Goal: Task Accomplishment & Management: Manage account settings

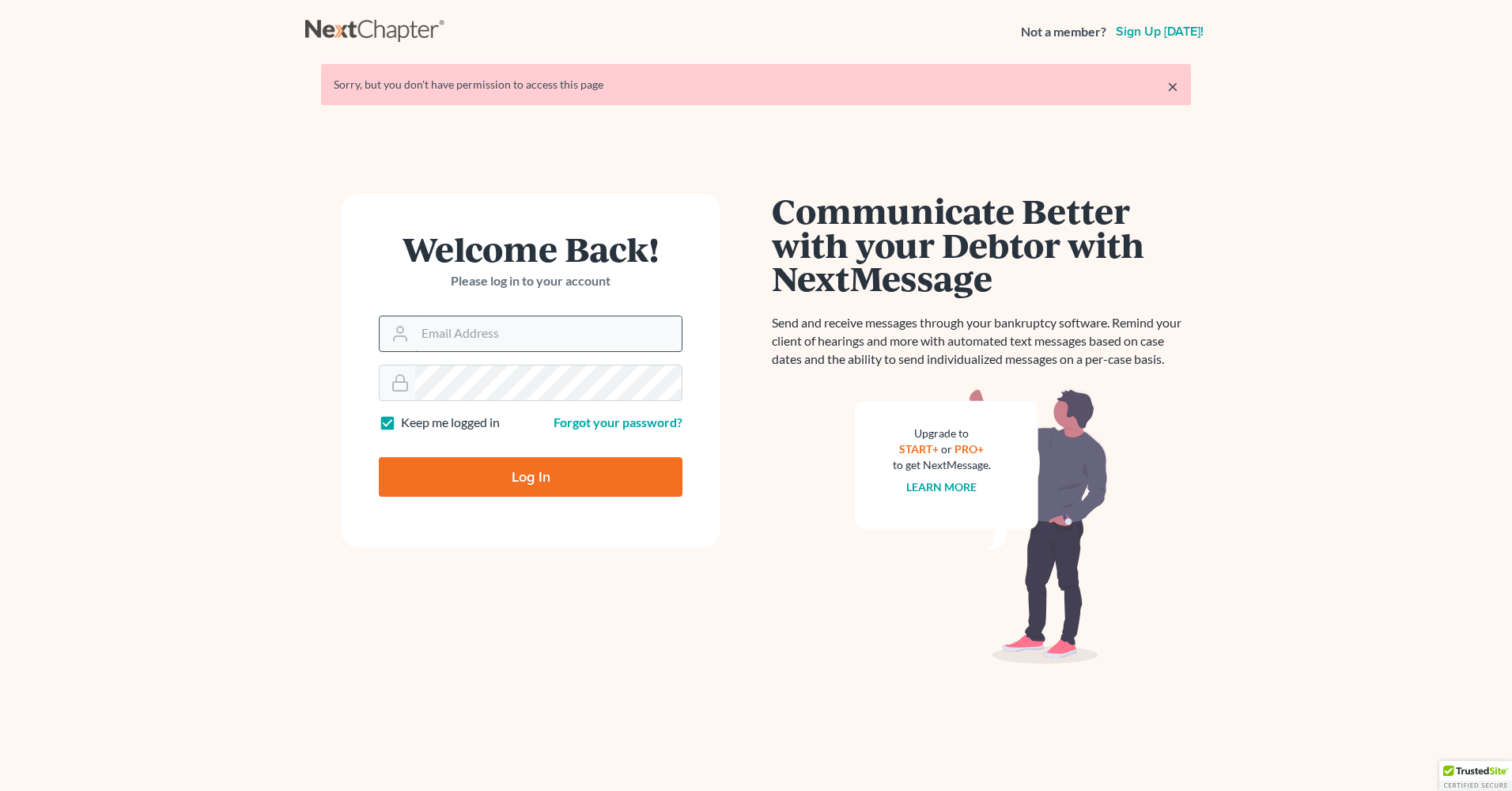
click at [505, 334] on input "Email Address" at bounding box center [548, 334] width 266 height 35
type input "[EMAIL_ADDRESS][DOMAIN_NAME]"
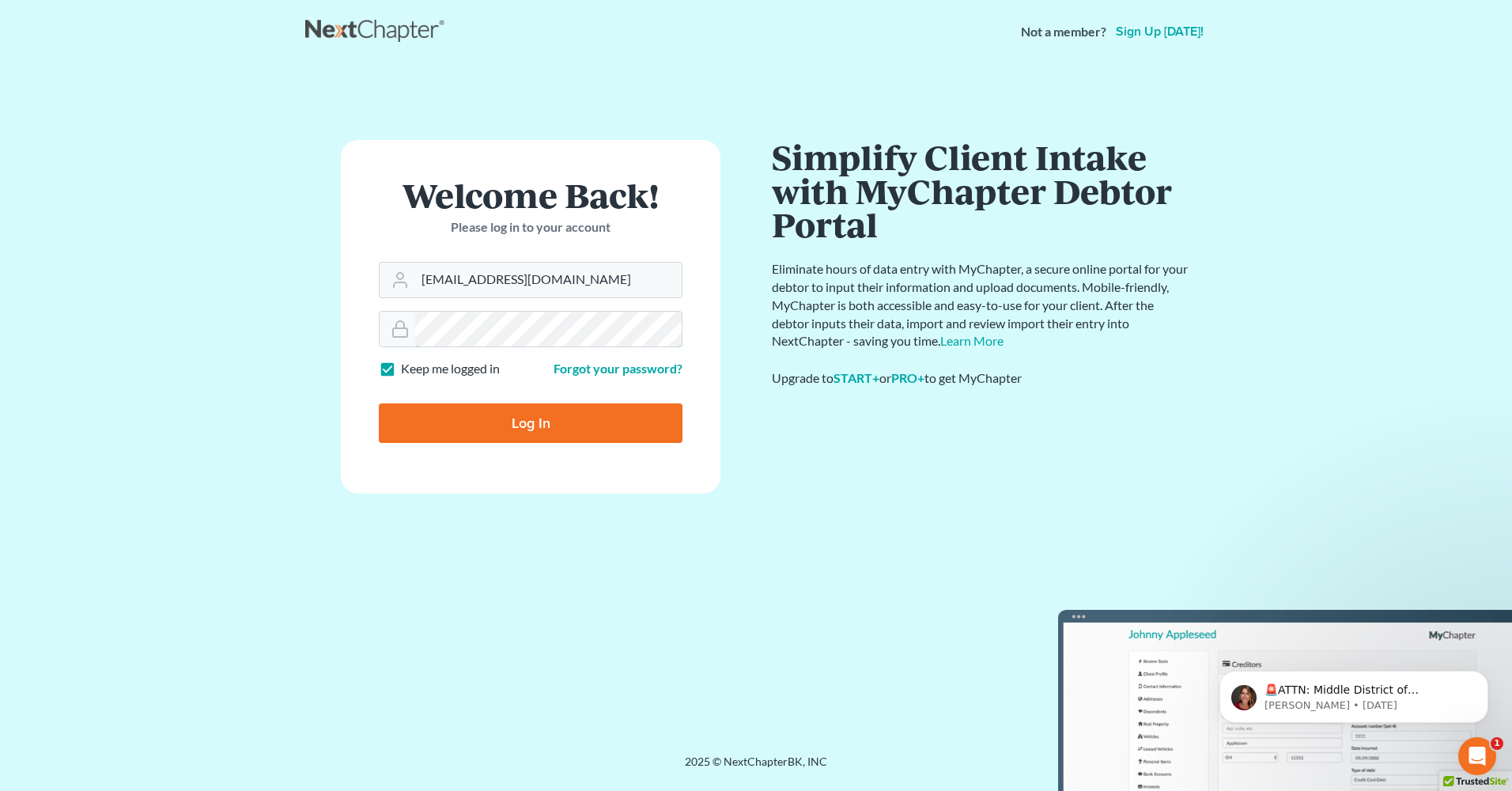
click at [379, 403] on input "Log In" at bounding box center [530, 423] width 303 height 40
type input "Thinking..."
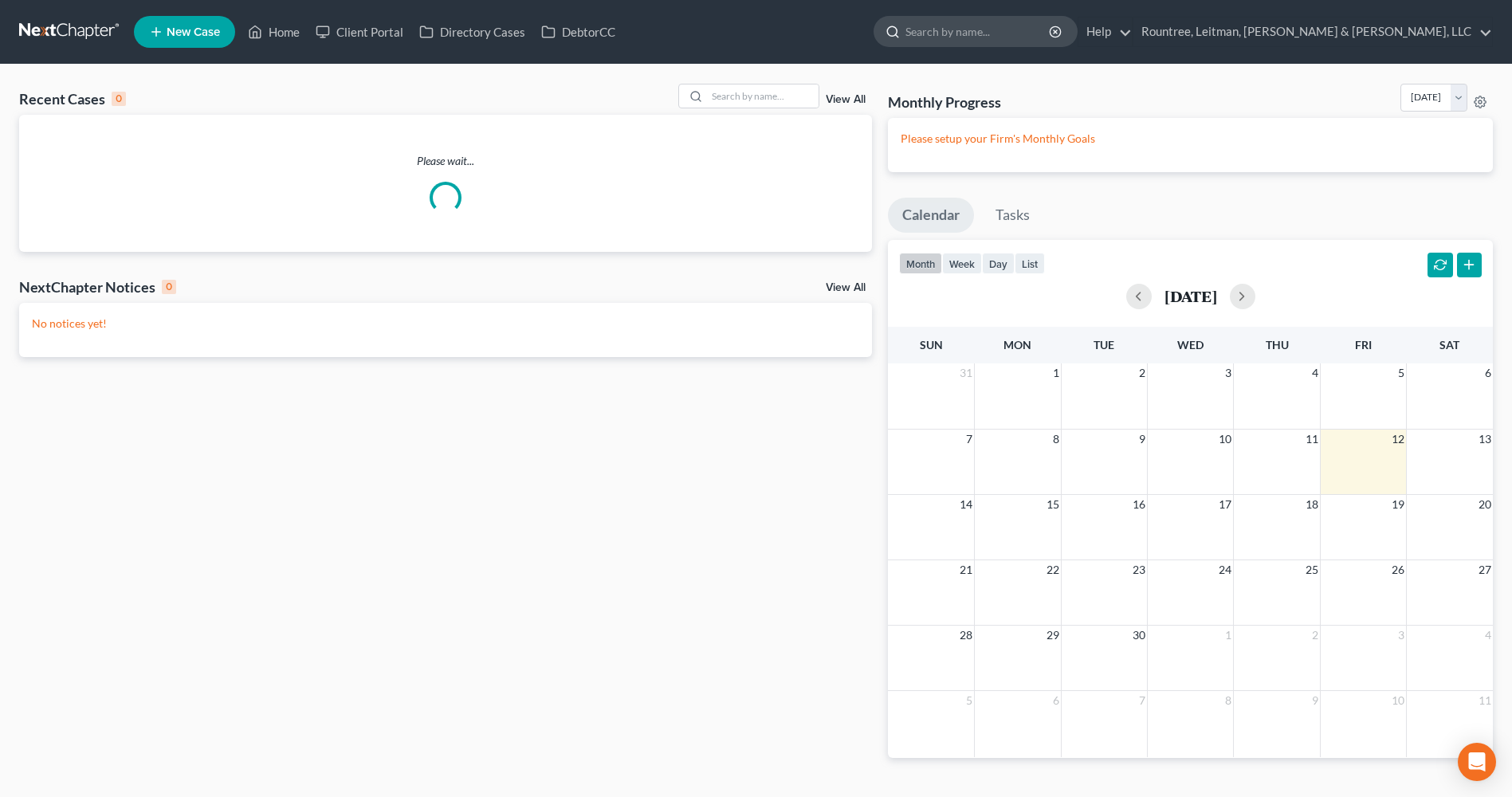
click at [1051, 40] on input "search" at bounding box center [978, 31] width 146 height 30
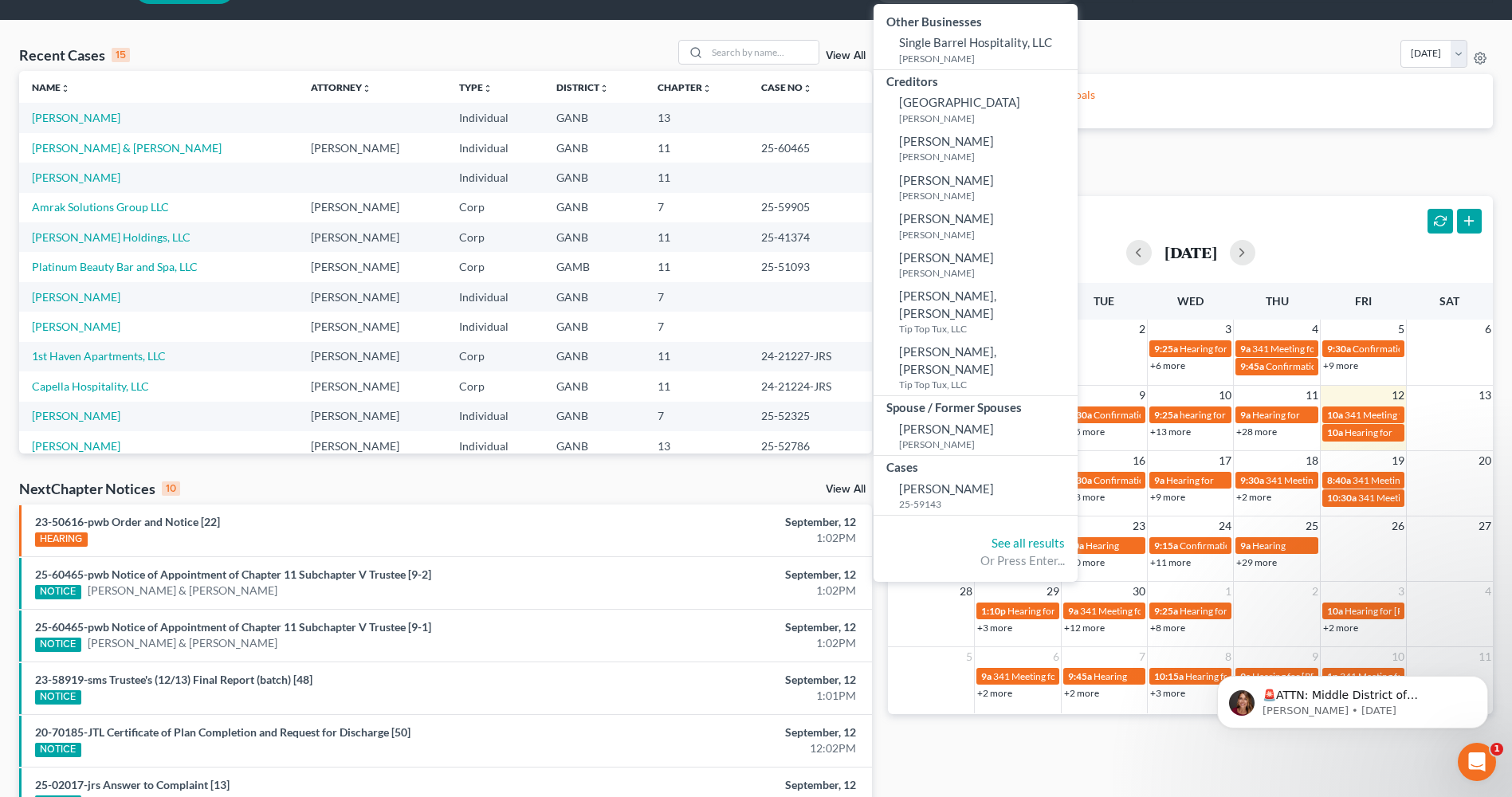
scroll to position [79, 0]
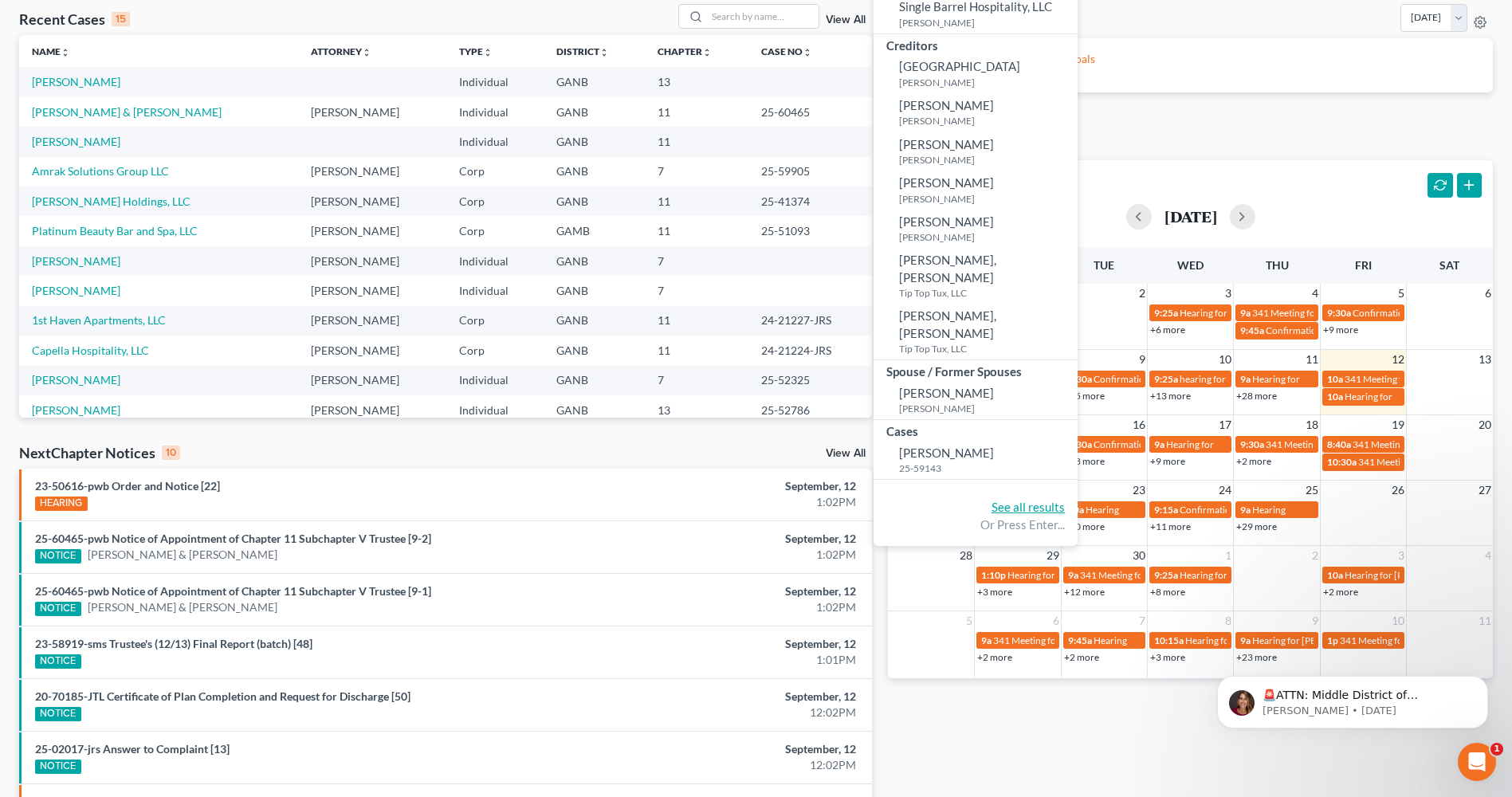
type input "hogan"
click at [1065, 499] on link "See all results" at bounding box center [1028, 506] width 73 height 14
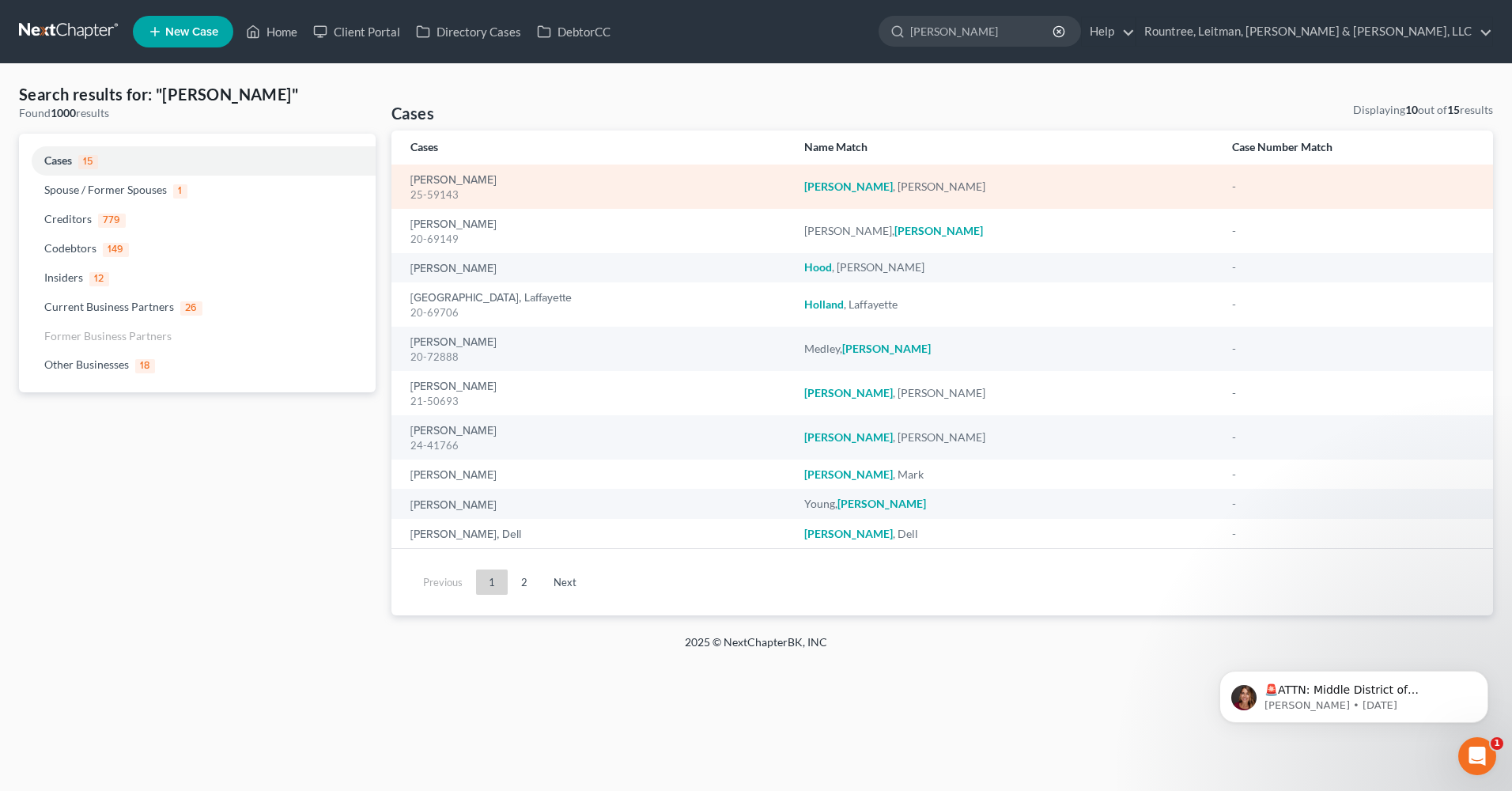
click at [737, 205] on td "Hogan, Steven 25-59143" at bounding box center [591, 186] width 400 height 44
click at [443, 182] on link "Hogan, Steven" at bounding box center [454, 180] width 86 height 11
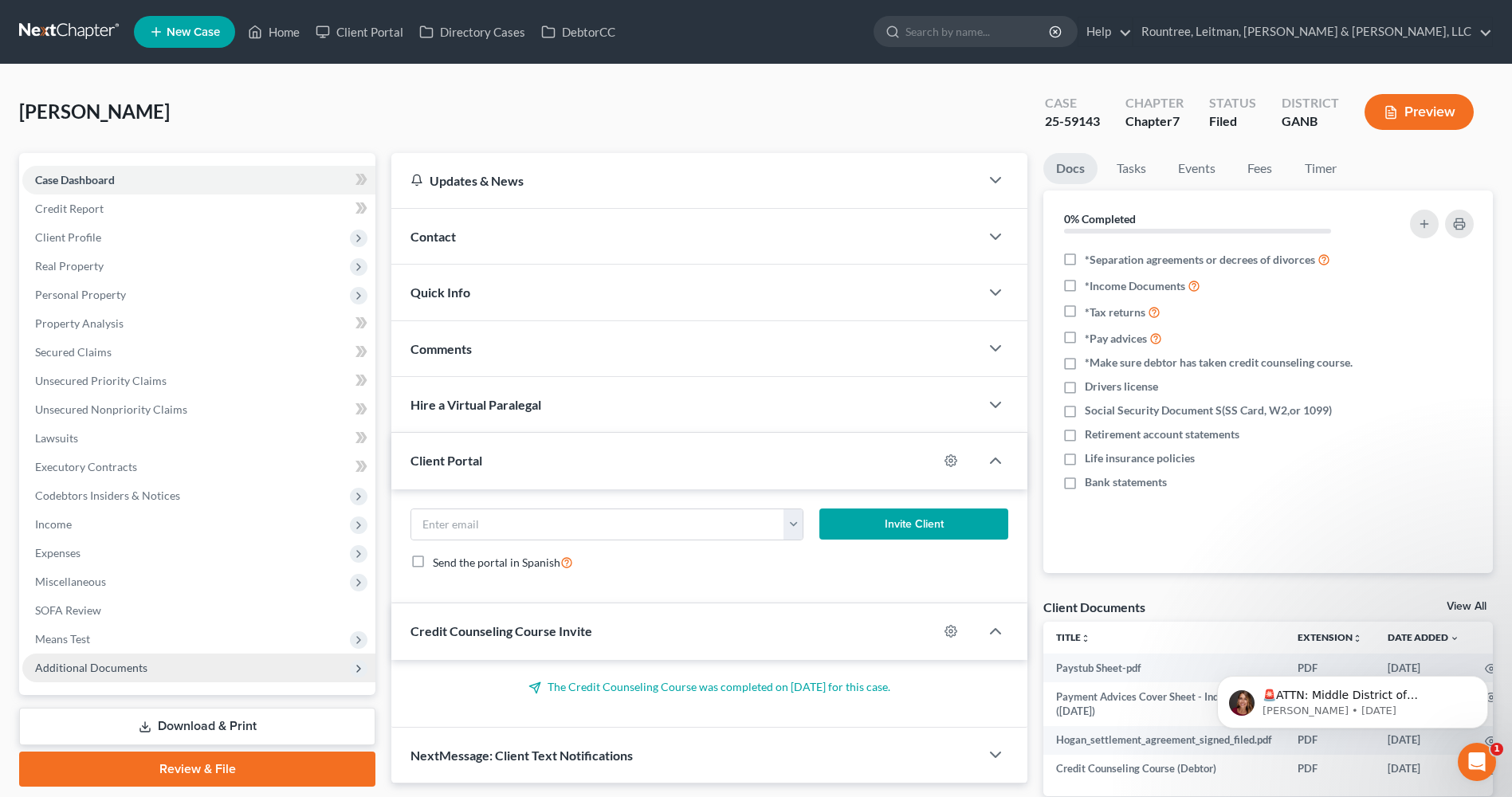
click at [131, 673] on span "Additional Documents" at bounding box center [91, 667] width 112 height 14
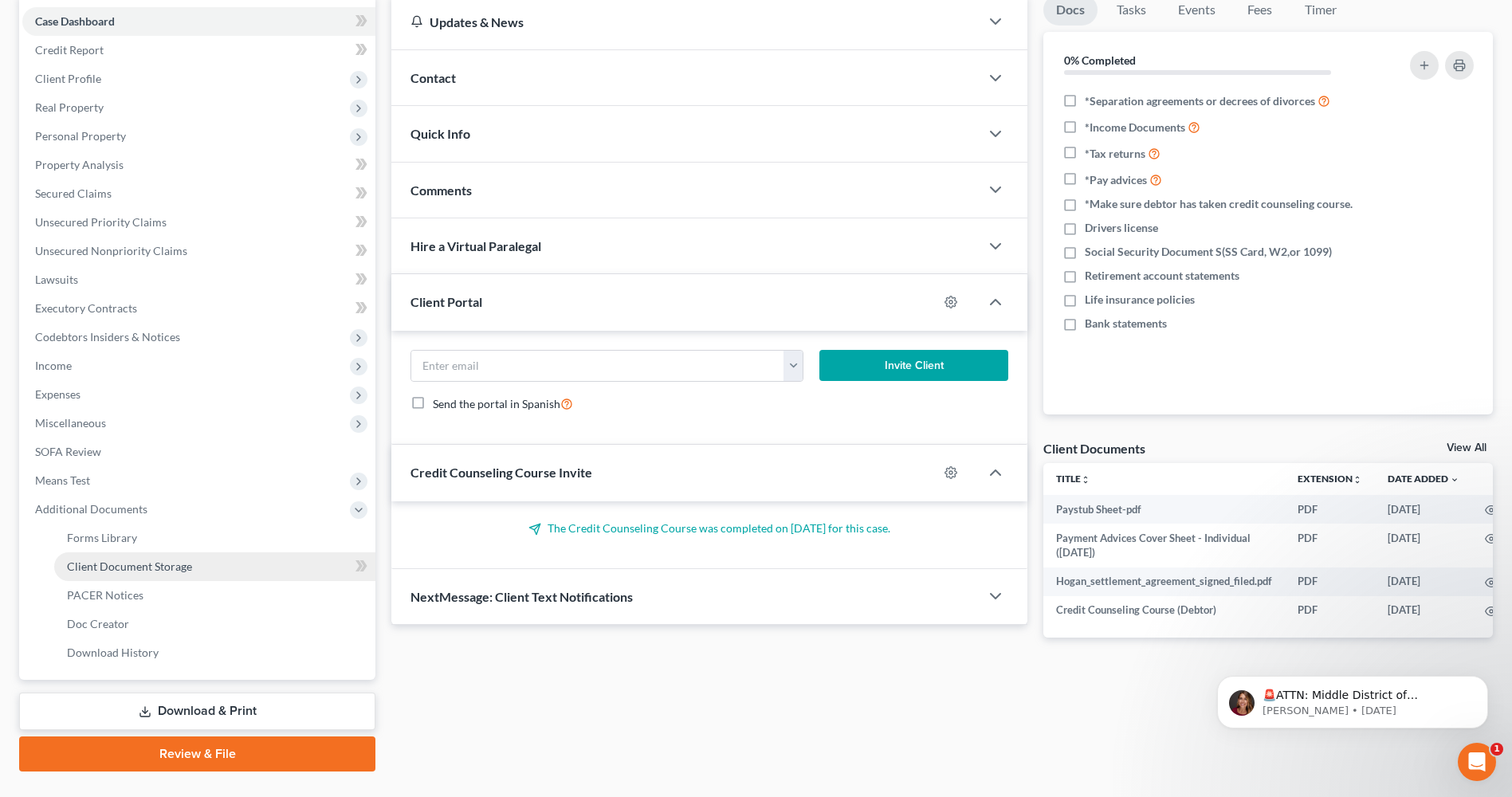
scroll to position [159, 0]
click at [127, 566] on span "Client Document Storage" at bounding box center [130, 565] width 125 height 14
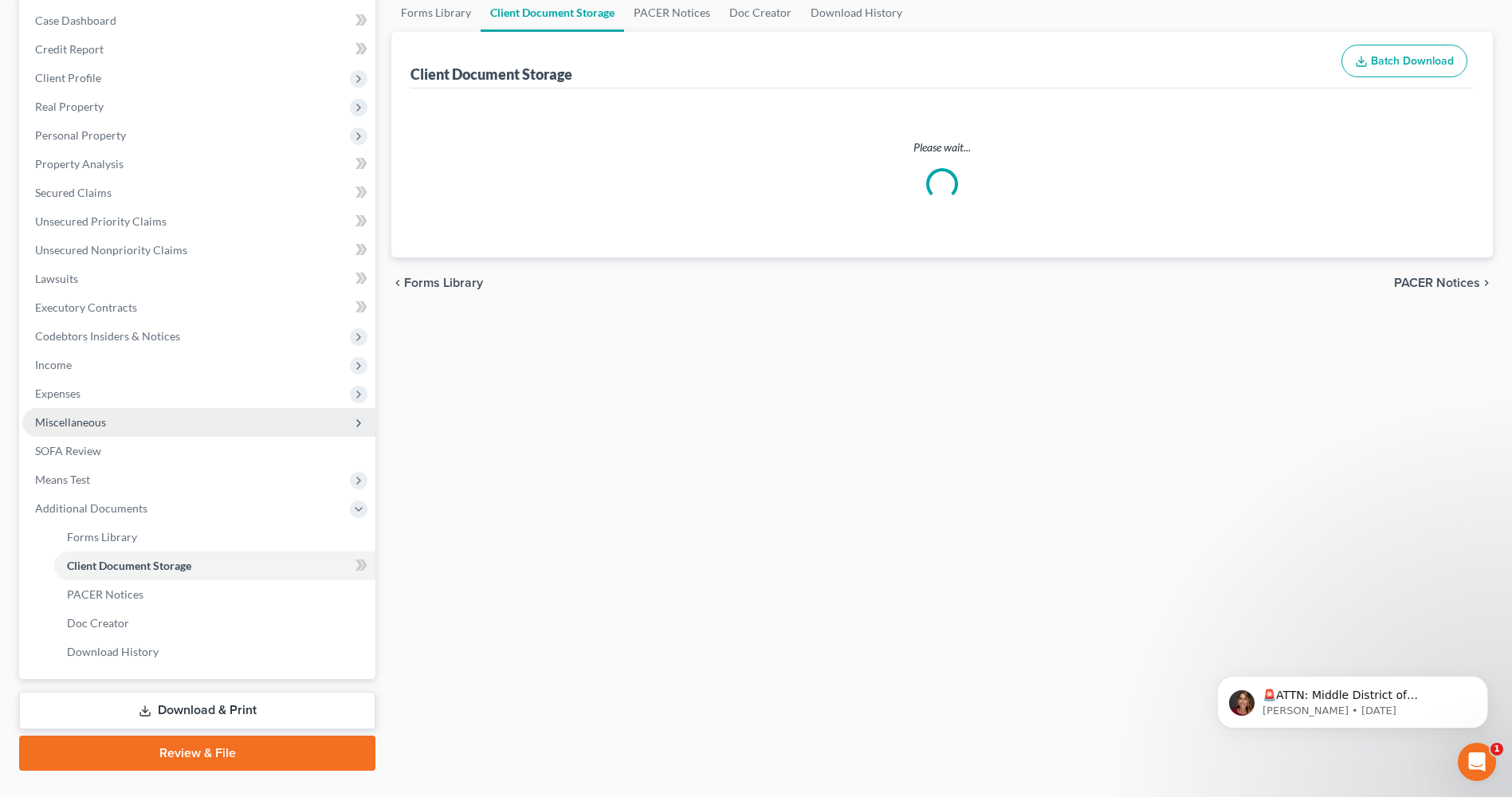
scroll to position [81, 0]
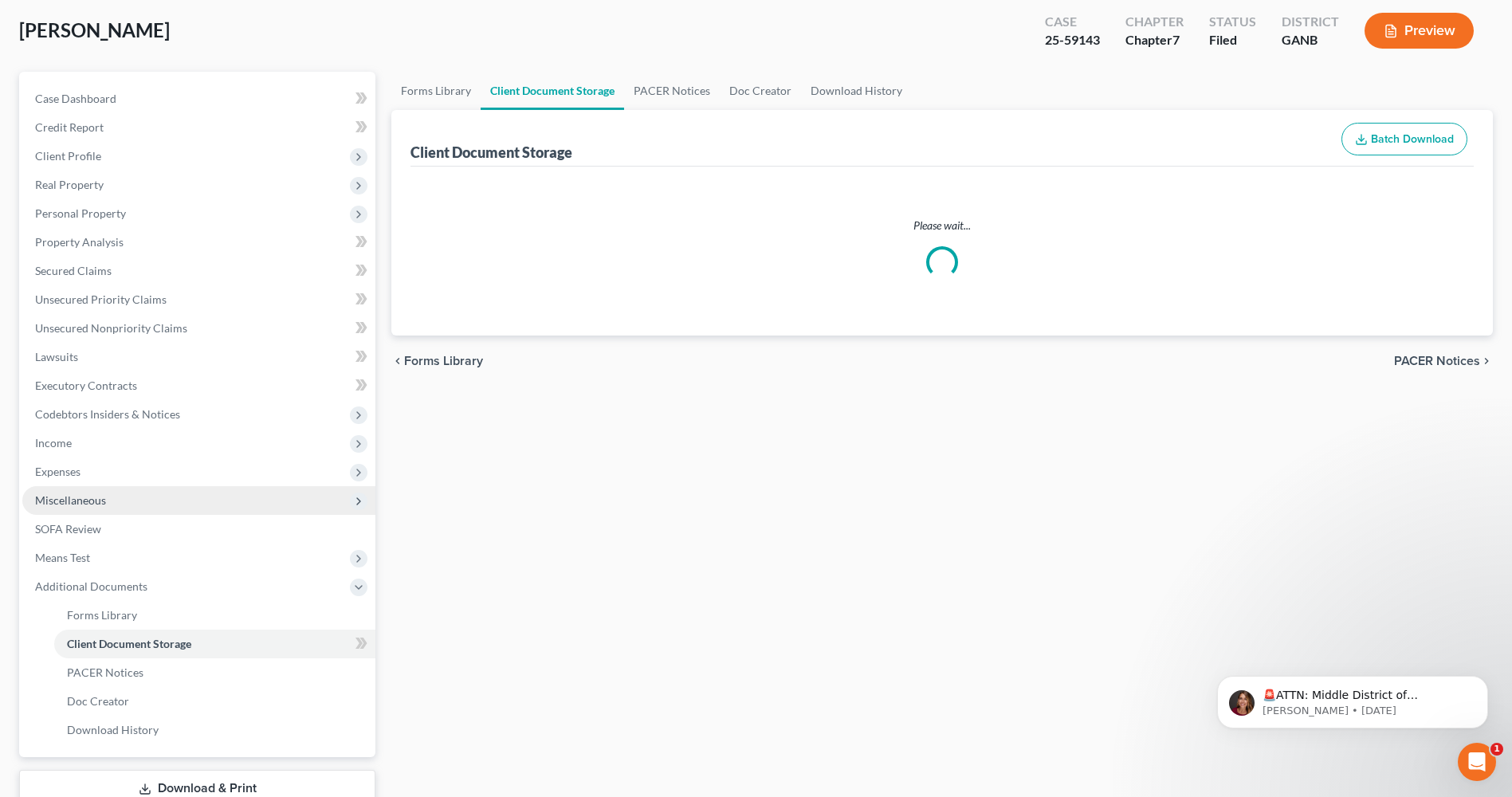
select select "5"
select select "35"
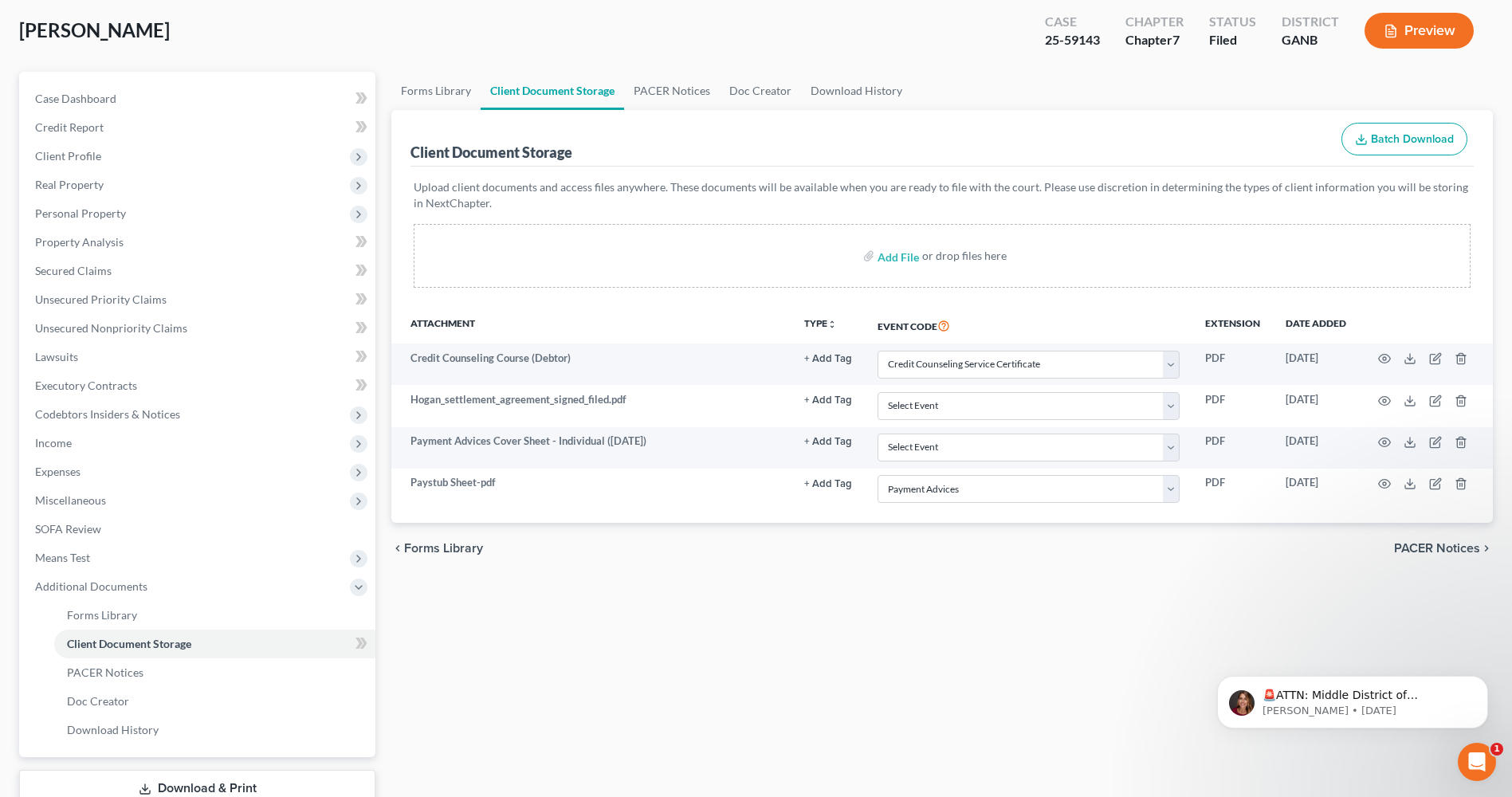
scroll to position [0, 0]
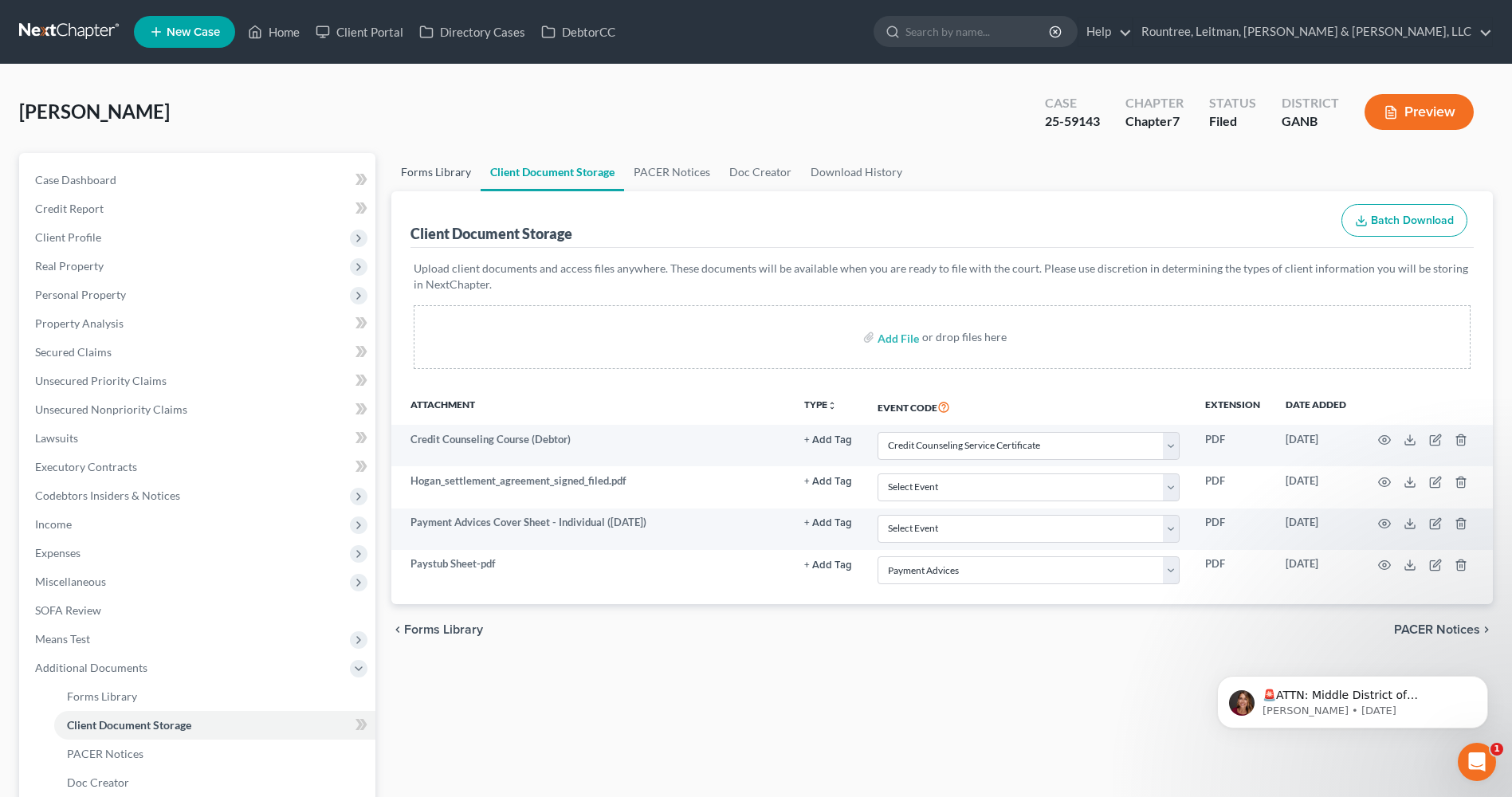
click at [417, 176] on link "Forms Library" at bounding box center [436, 172] width 89 height 38
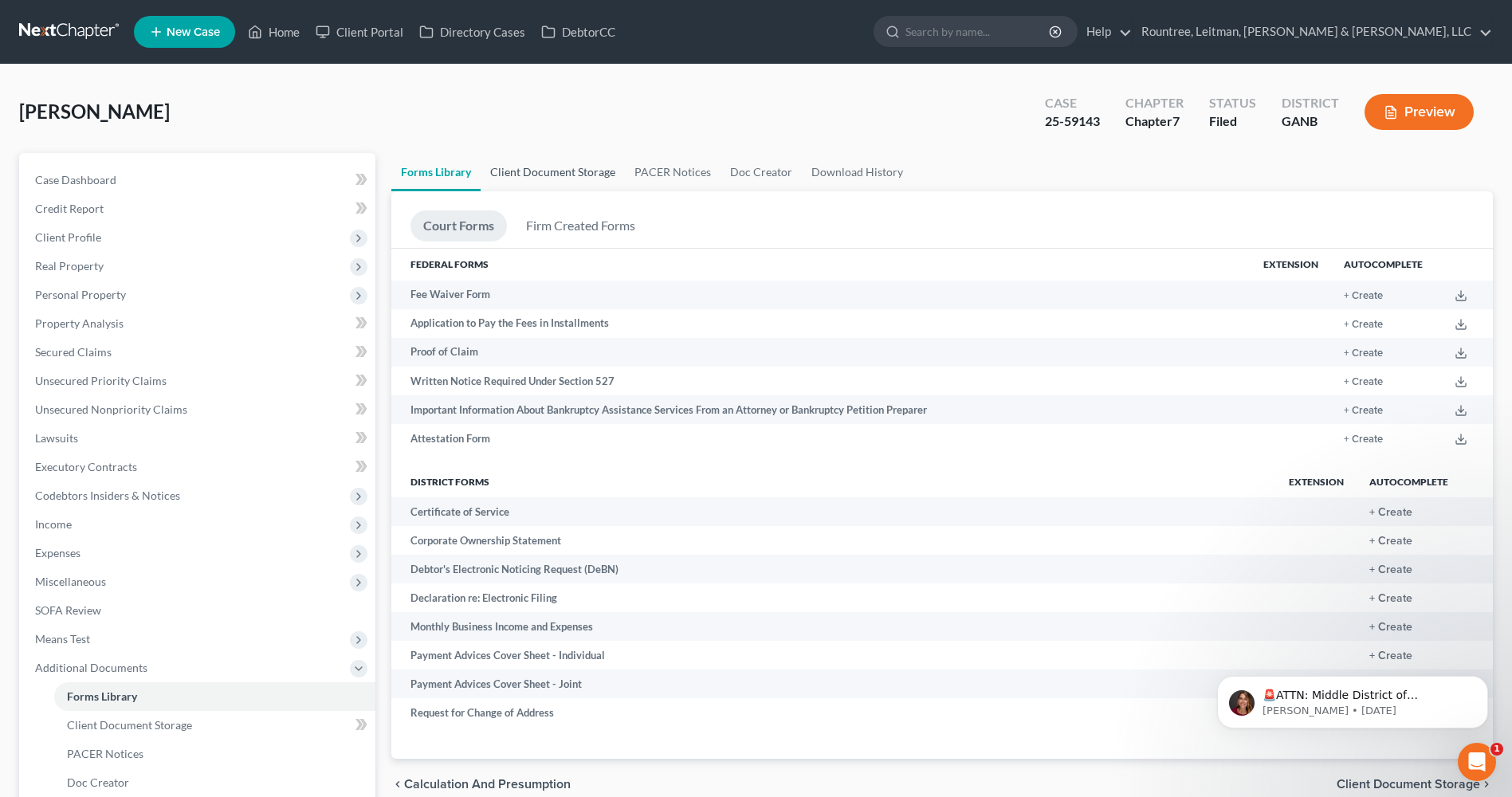
click at [546, 172] on link "Client Document Storage" at bounding box center [553, 172] width 145 height 38
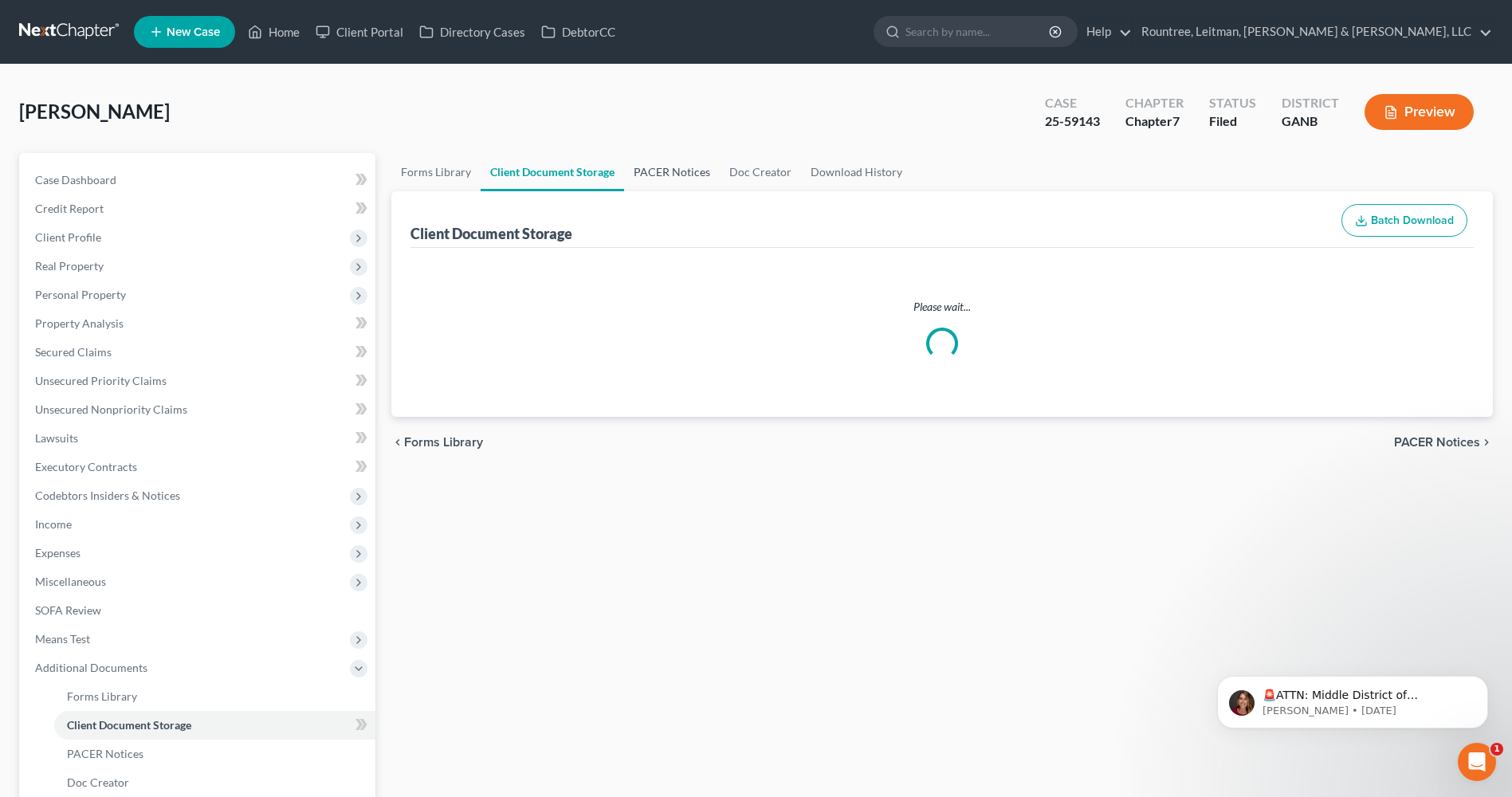
select select "5"
select select "35"
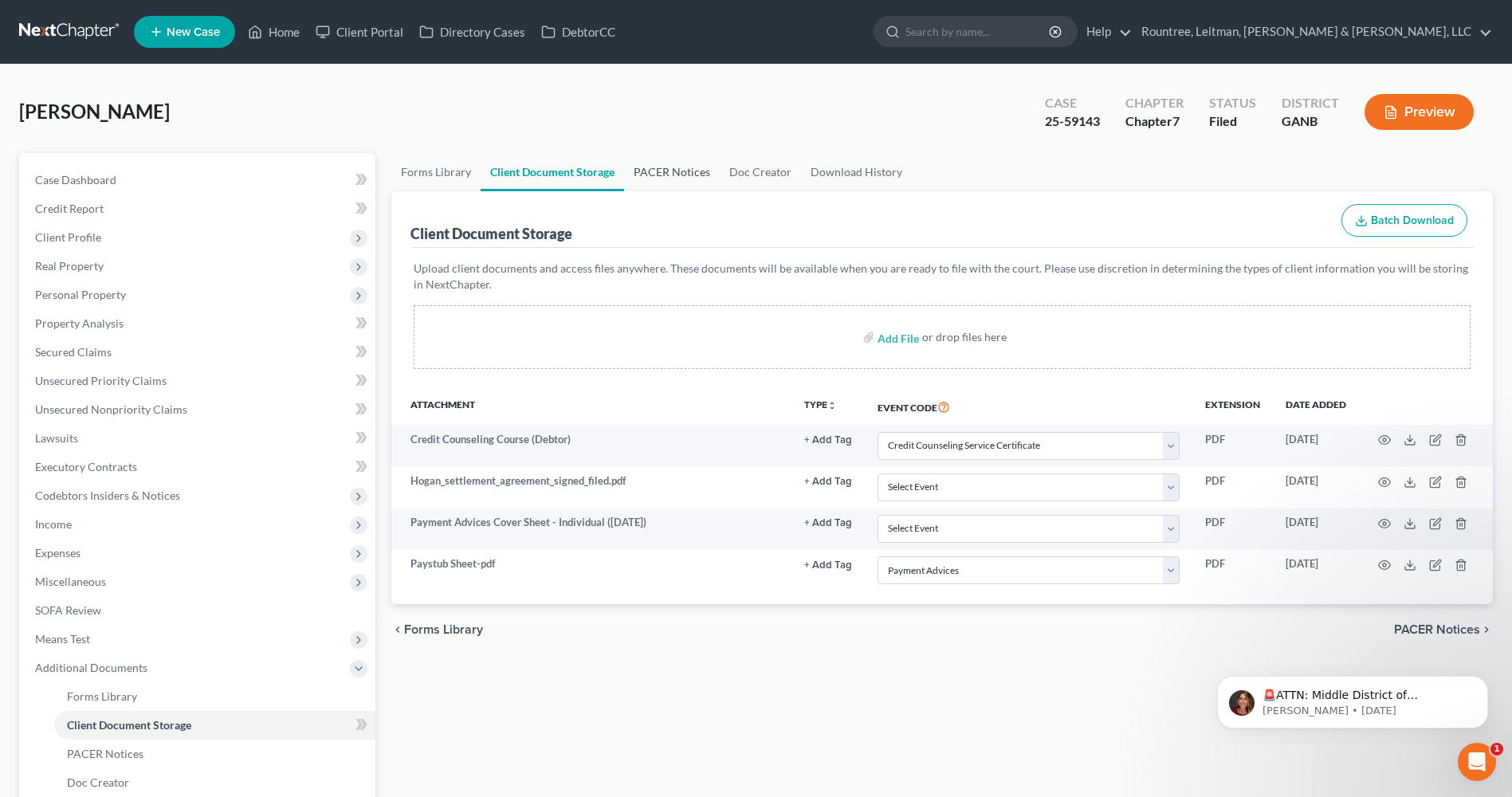
click at [652, 170] on link "PACER Notices" at bounding box center [672, 172] width 96 height 38
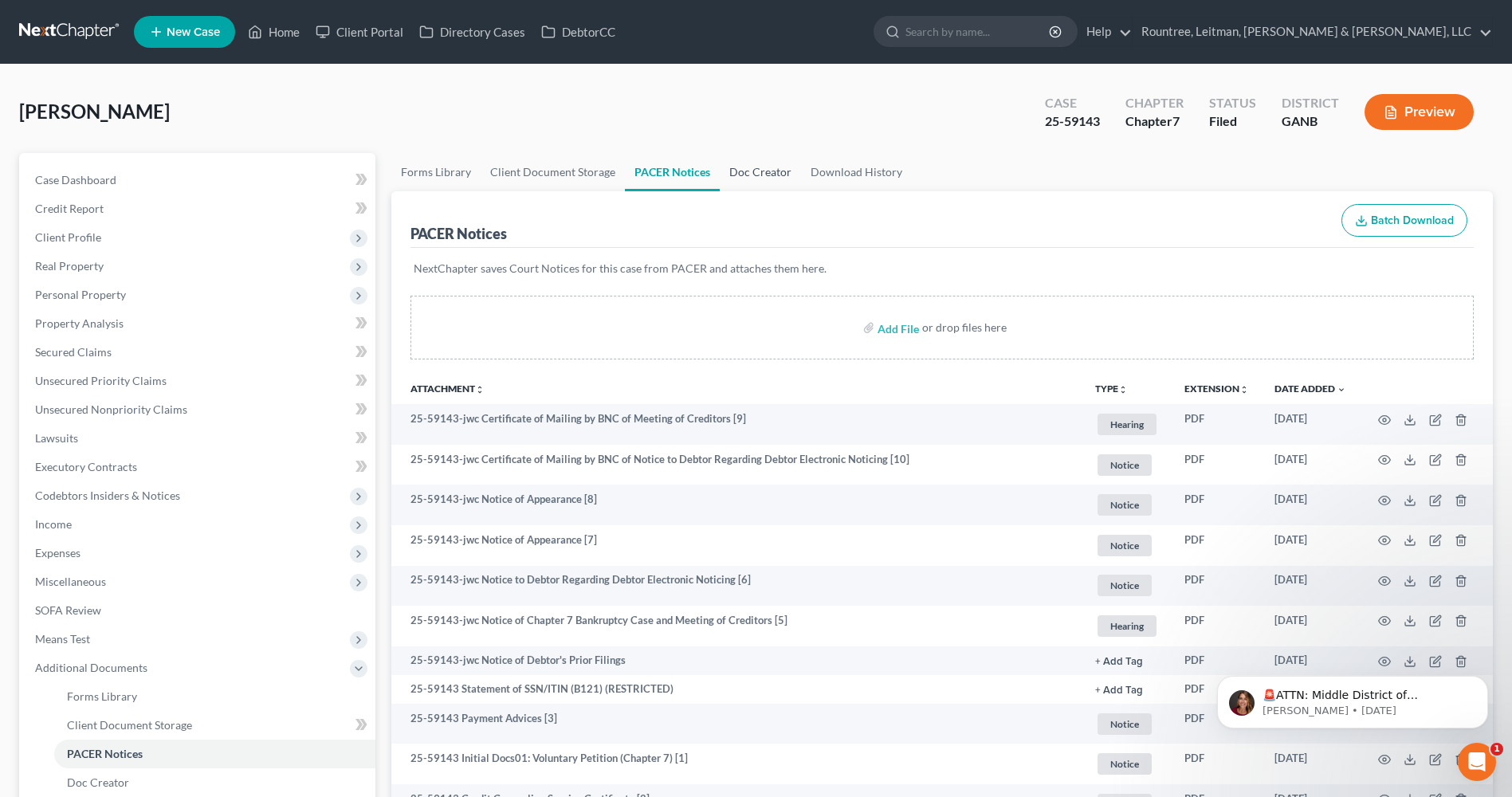
click at [749, 178] on link "Doc Creator" at bounding box center [760, 172] width 81 height 38
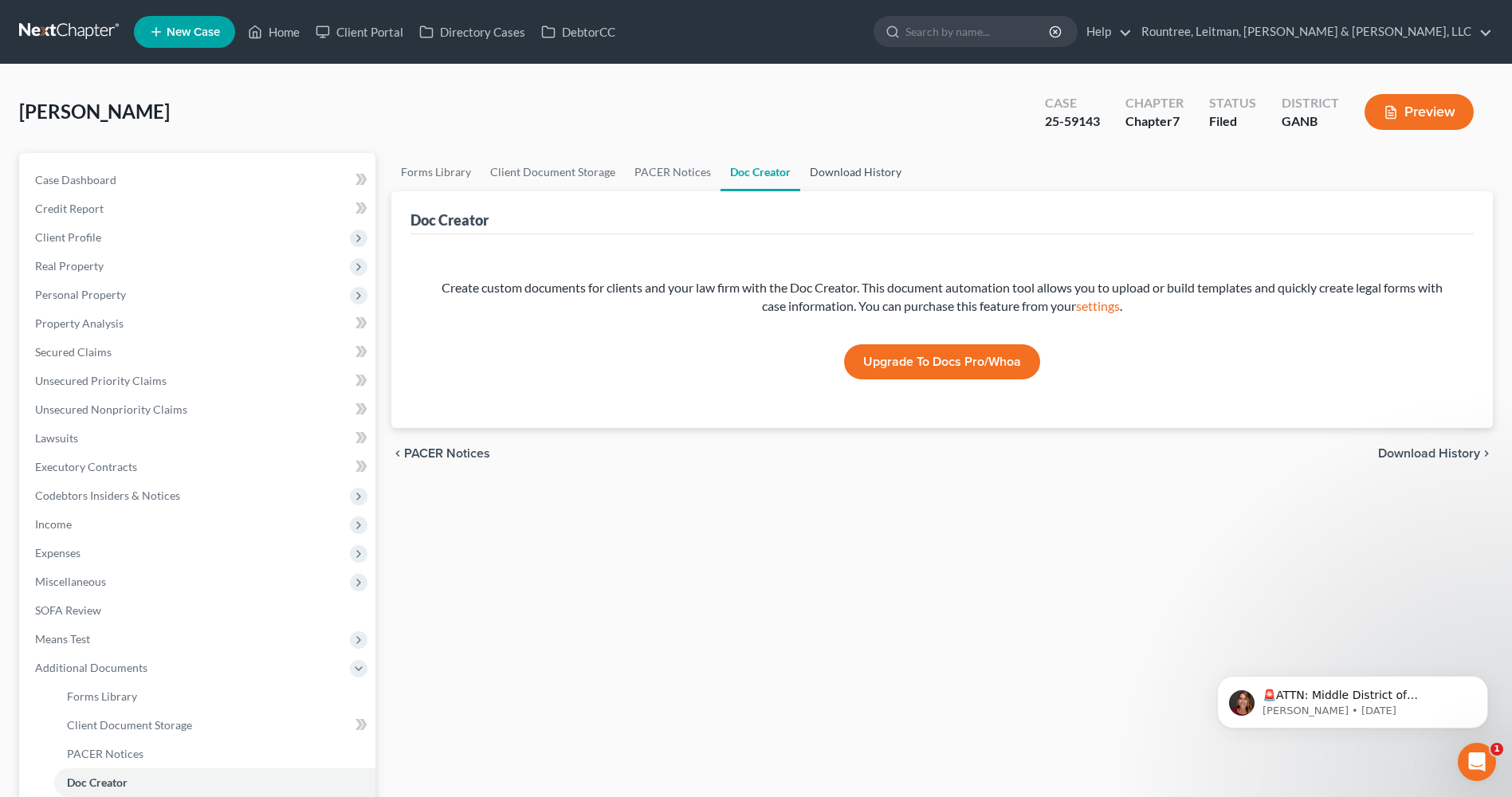
click at [841, 173] on link "Download History" at bounding box center [855, 172] width 111 height 38
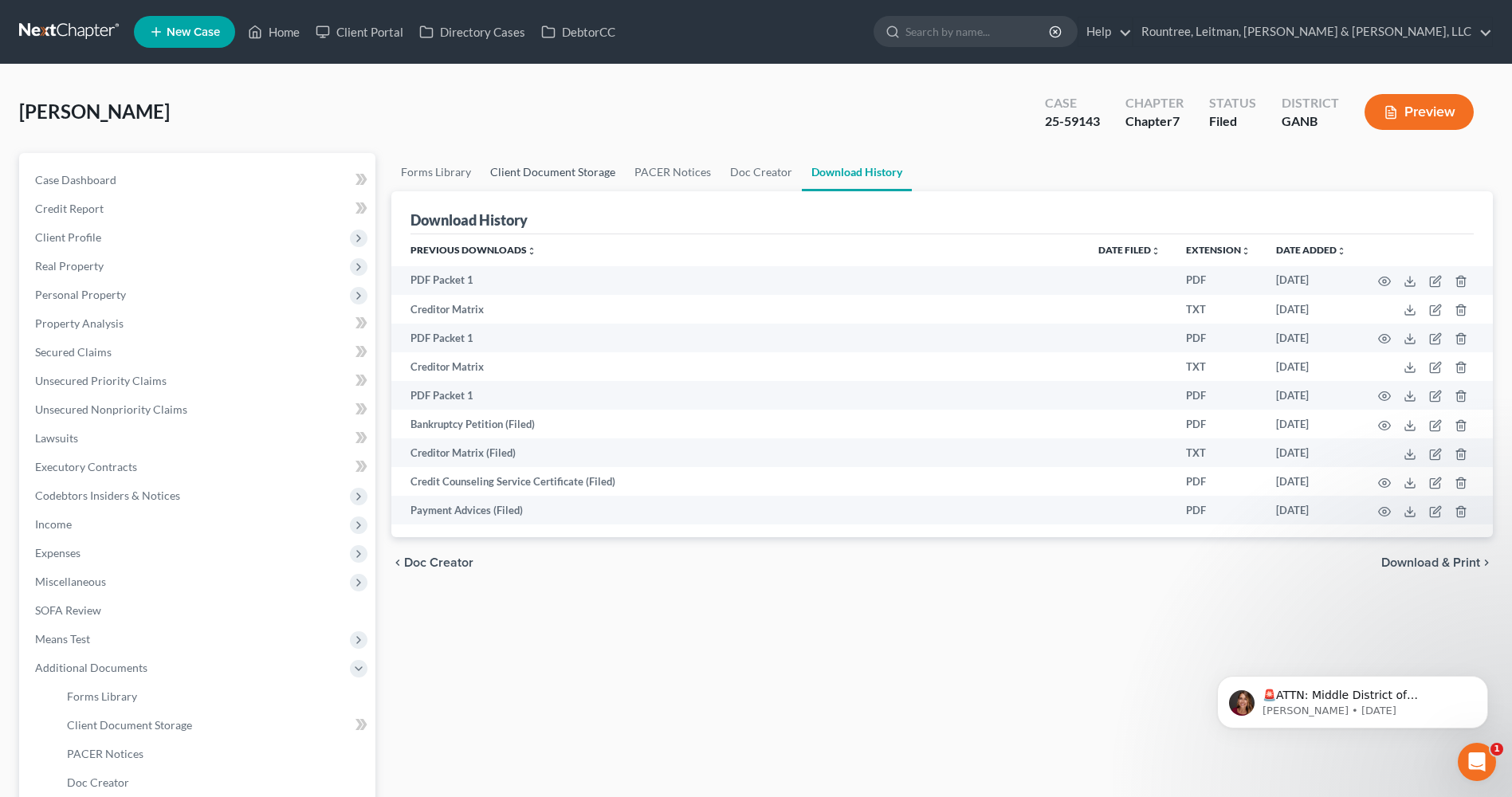
click at [502, 168] on link "Client Document Storage" at bounding box center [553, 172] width 145 height 38
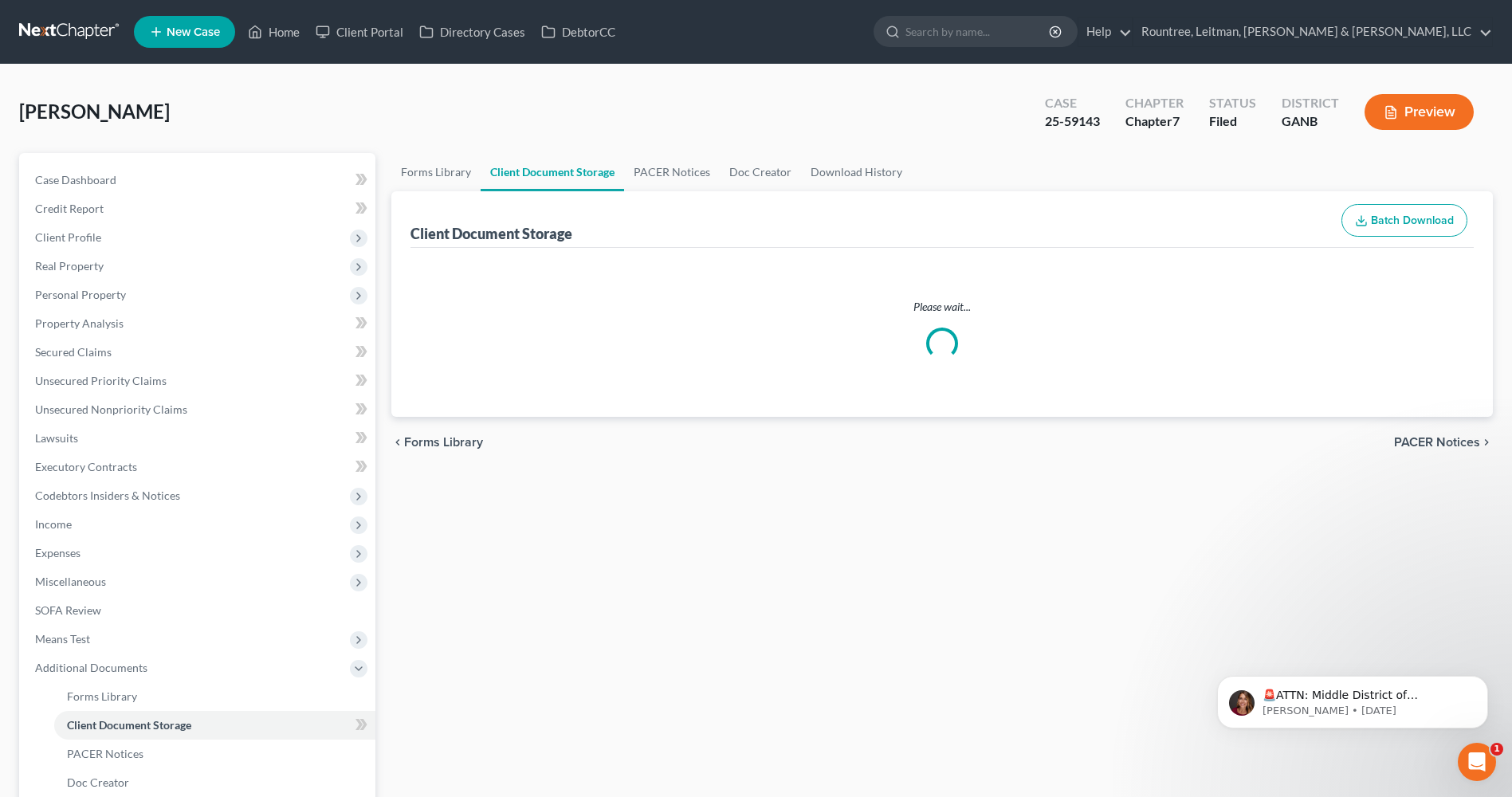
select select "5"
select select "35"
